Goal: Information Seeking & Learning: Learn about a topic

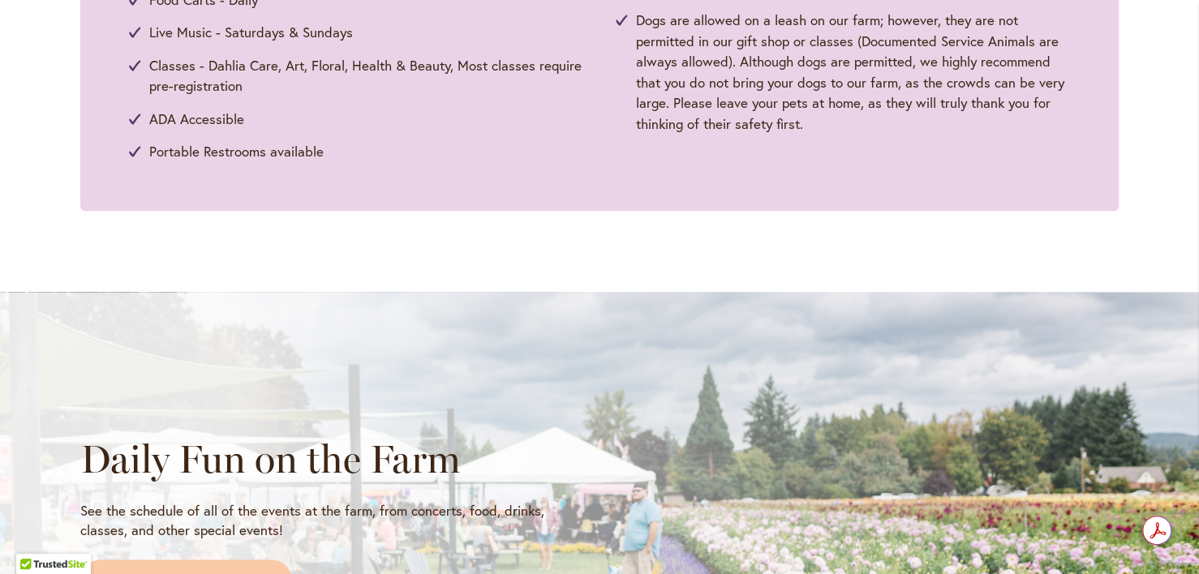
scroll to position [1379, 0]
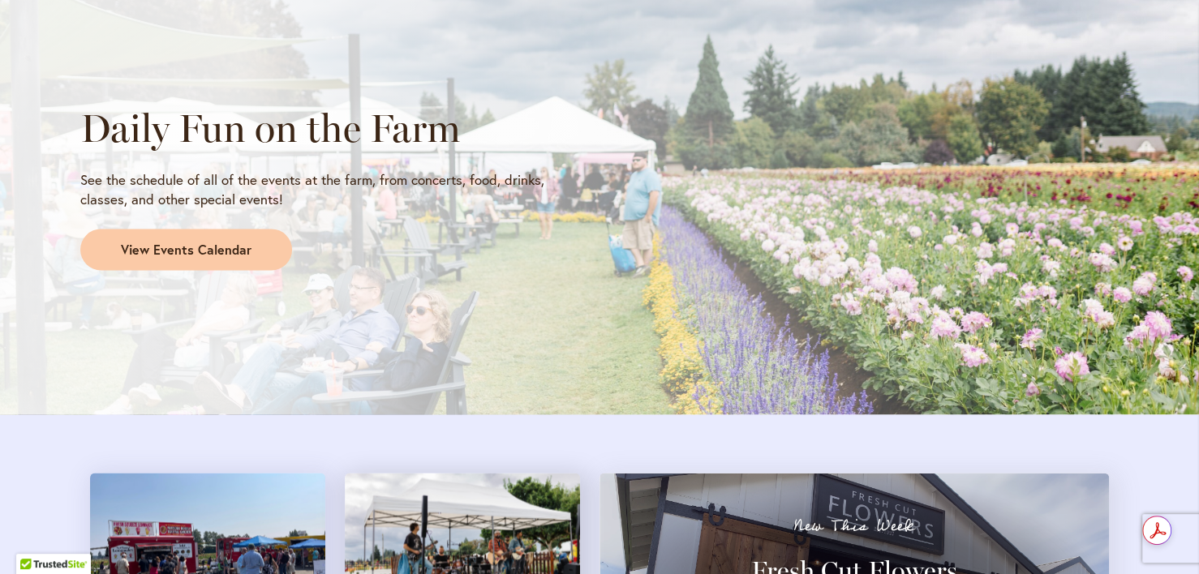
click at [240, 259] on link "View Events Calendar" at bounding box center [186, 250] width 212 height 42
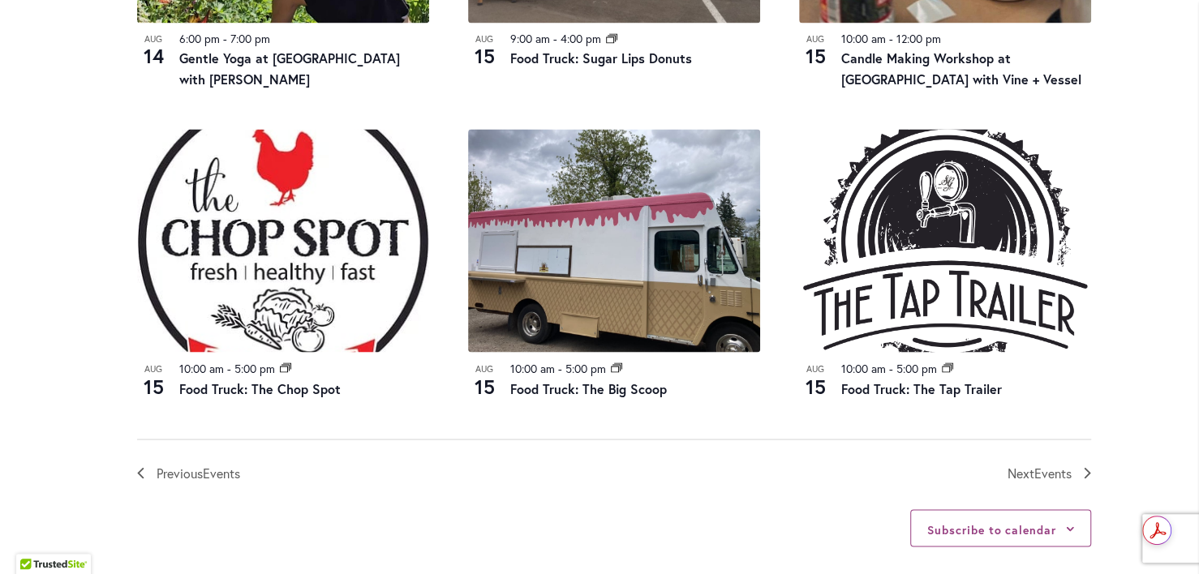
scroll to position [1897, 0]
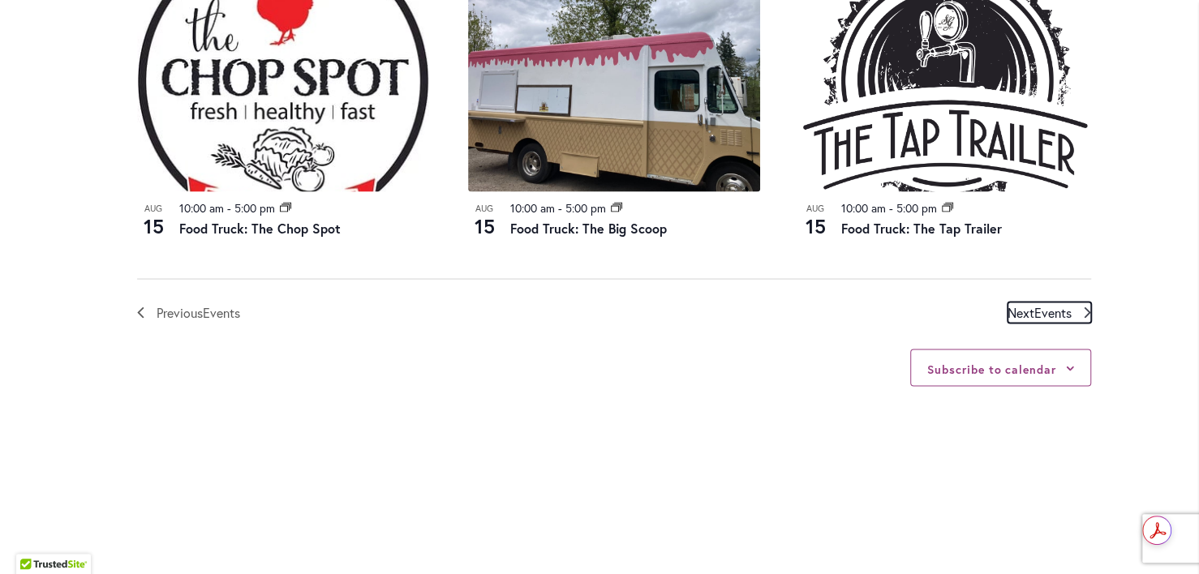
click at [1062, 313] on span "Events" at bounding box center [1052, 311] width 37 height 17
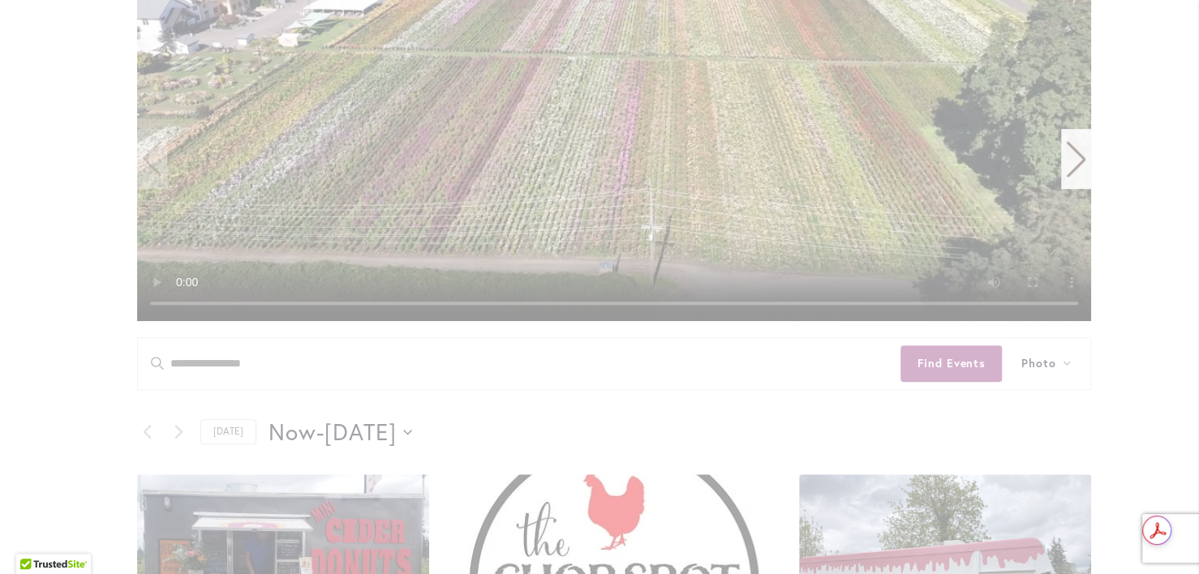
scroll to position [232, 0]
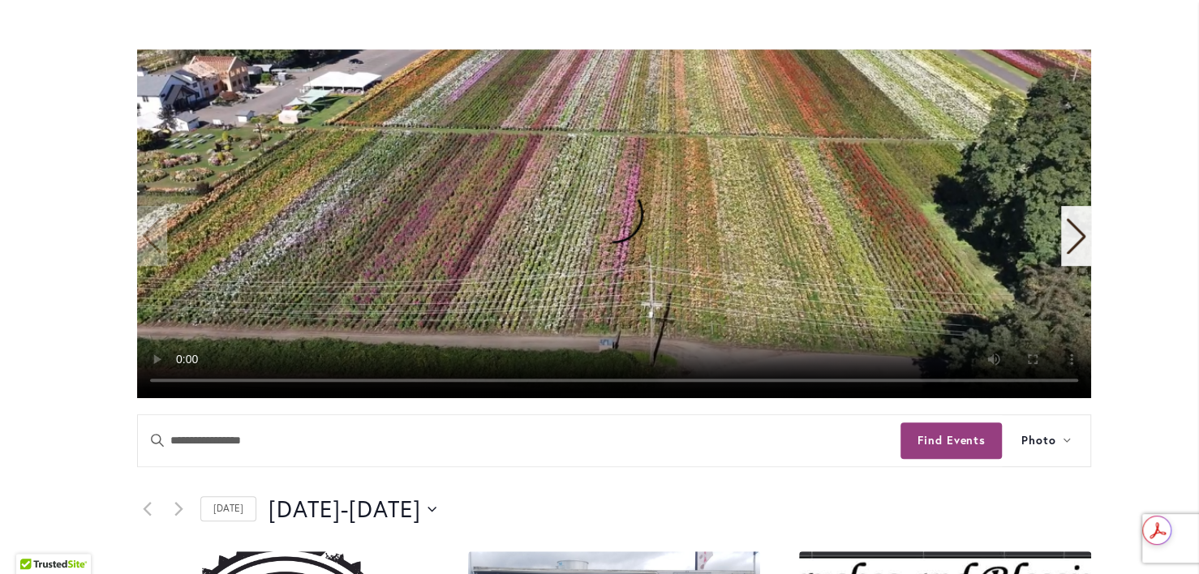
scroll to position [151, 0]
